Goal: Information Seeking & Learning: Learn about a topic

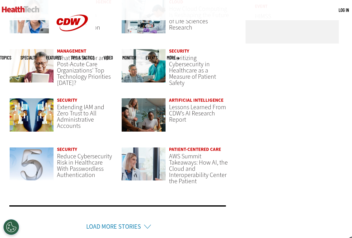
scroll to position [1591, 0]
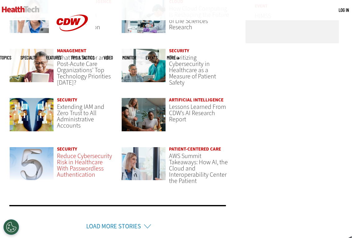
click at [90, 165] on span "Reduce Cybersecurity Risk in Healthcare With Passwordless Authentication" at bounding box center [84, 165] width 55 height 27
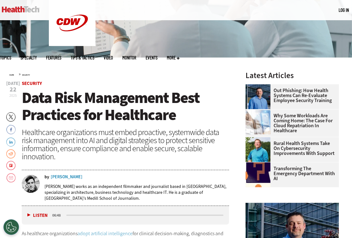
scroll to position [109, 0]
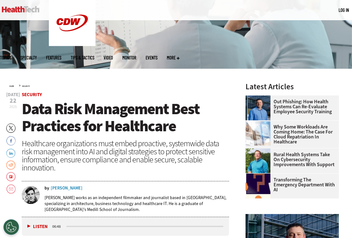
click at [50, 127] on span "Data Risk Management Best Practices for Healthcare" at bounding box center [111, 118] width 178 height 38
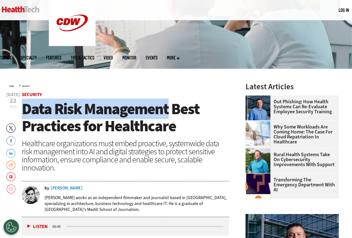
drag, startPoint x: 22, startPoint y: 107, endPoint x: 168, endPoint y: 108, distance: 145.5
click at [168, 108] on span "Data Risk Management Best Practices for Healthcare" at bounding box center [111, 118] width 178 height 38
copy span "Data Risk Management"
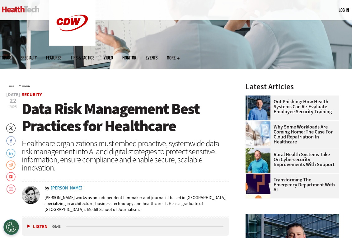
click at [161, 136] on span "Data Risk Management Best Practices for Healthcare" at bounding box center [111, 118] width 178 height 38
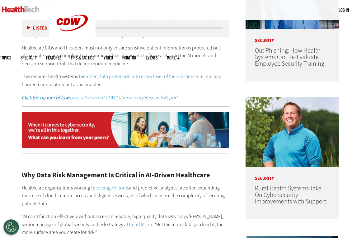
scroll to position [333, 0]
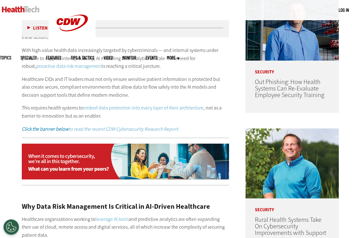
click at [84, 96] on p "Healthcare CIOs and IT leaders must not only ensure sensitive patient informati…" at bounding box center [125, 87] width 207 height 24
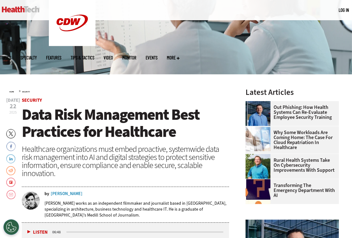
scroll to position [104, 0]
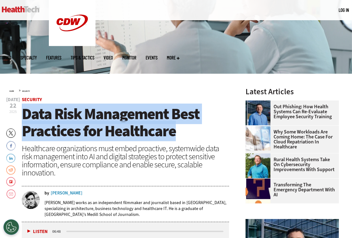
drag, startPoint x: 181, startPoint y: 131, endPoint x: 24, endPoint y: 111, distance: 157.7
click at [24, 111] on h1 "Data Risk Management Best Practices for Healthcare" at bounding box center [125, 122] width 207 height 34
copy span "Data Risk Management Best Practices for Healthcare"
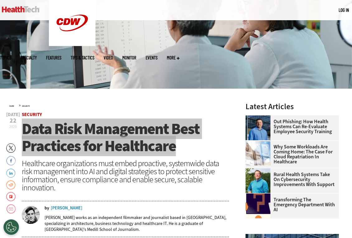
scroll to position [91, 0]
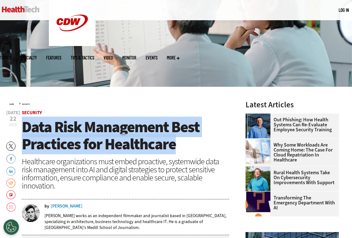
copy span "Data Risk Management Best Practices for Healthcare"
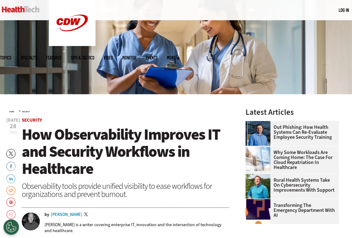
scroll to position [85, 0]
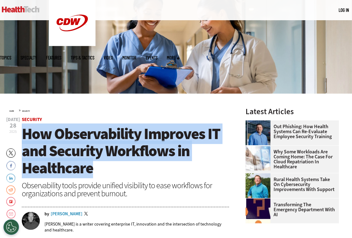
drag, startPoint x: 109, startPoint y: 168, endPoint x: 21, endPoint y: 137, distance: 92.8
click at [22, 137] on h1 "How Observability Improves IT and Security Workflows in Healthcare" at bounding box center [125, 150] width 207 height 51
copy span "How Observability Improves IT and Security Workflows in Healthcare"
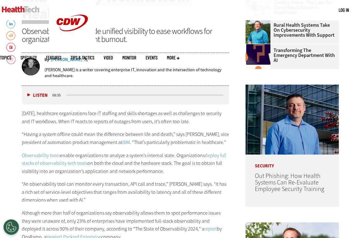
scroll to position [238, 0]
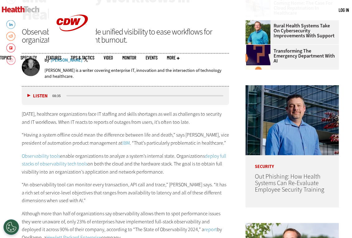
click at [151, 138] on p "“Having a system offline could mean the difference between life and death,” say…" at bounding box center [125, 139] width 207 height 16
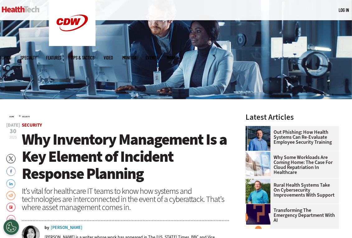
scroll to position [80, 0]
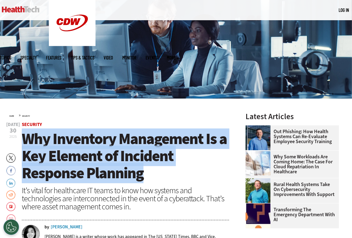
drag, startPoint x: 151, startPoint y: 180, endPoint x: 27, endPoint y: 142, distance: 129.0
click at [27, 142] on h1 "Why Inventory Management Is a Key Element of Incident Response Planning" at bounding box center [125, 155] width 207 height 51
copy span "Why Inventory Management Is a Key Element of Incident Response Planning"
